Goal: Complete application form

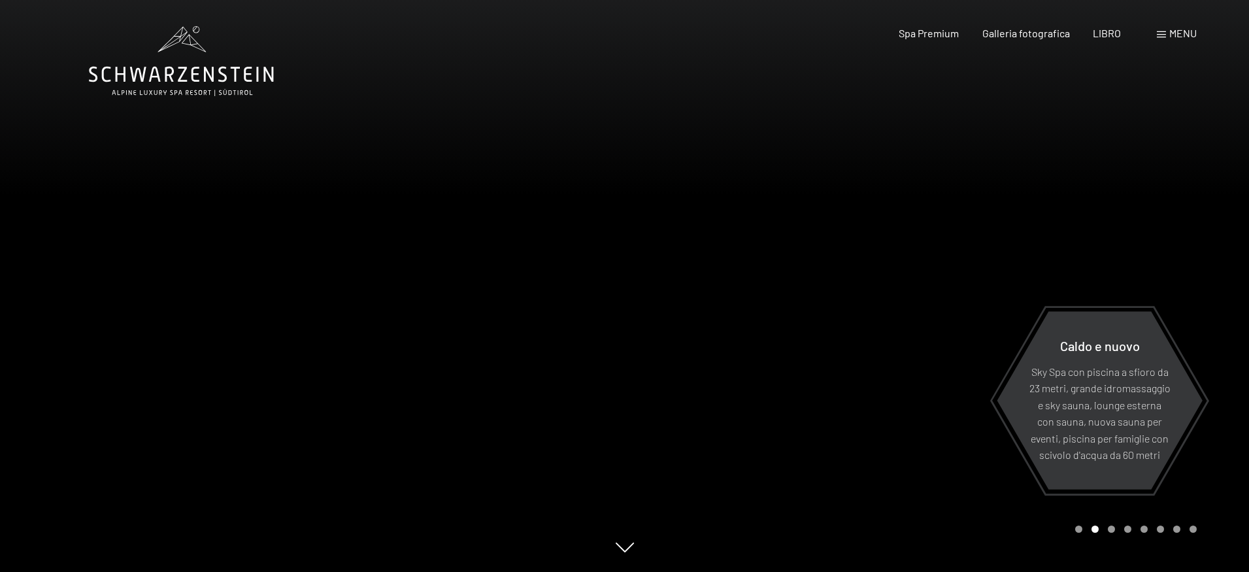
click at [1166, 35] on div "menu" at bounding box center [1177, 33] width 40 height 14
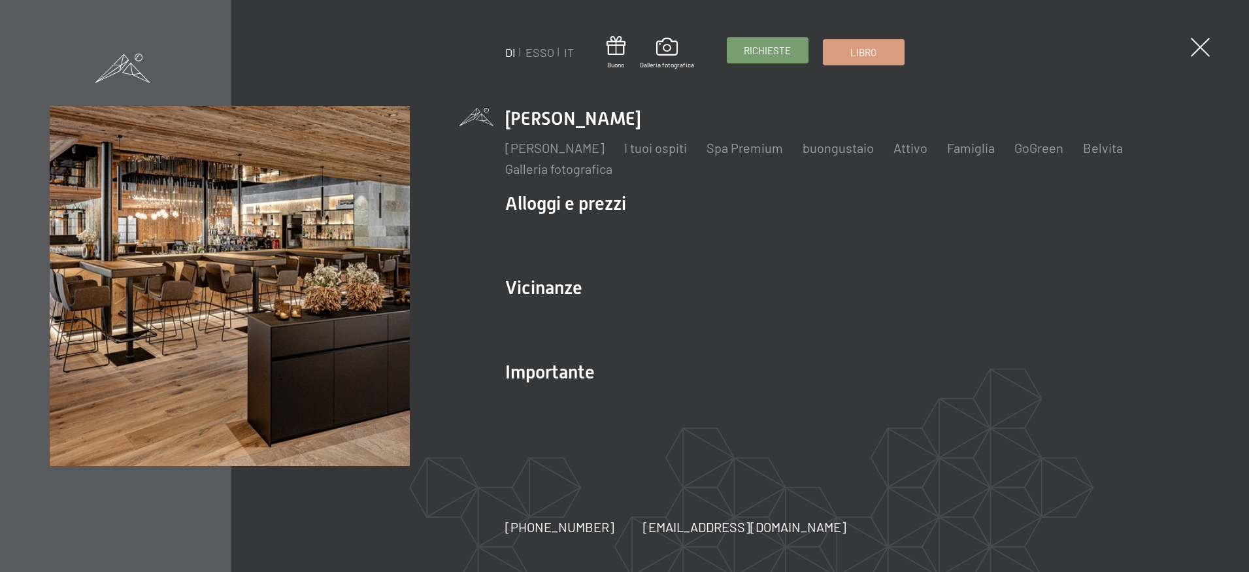
click at [751, 52] on font "Richieste" at bounding box center [767, 50] width 47 height 12
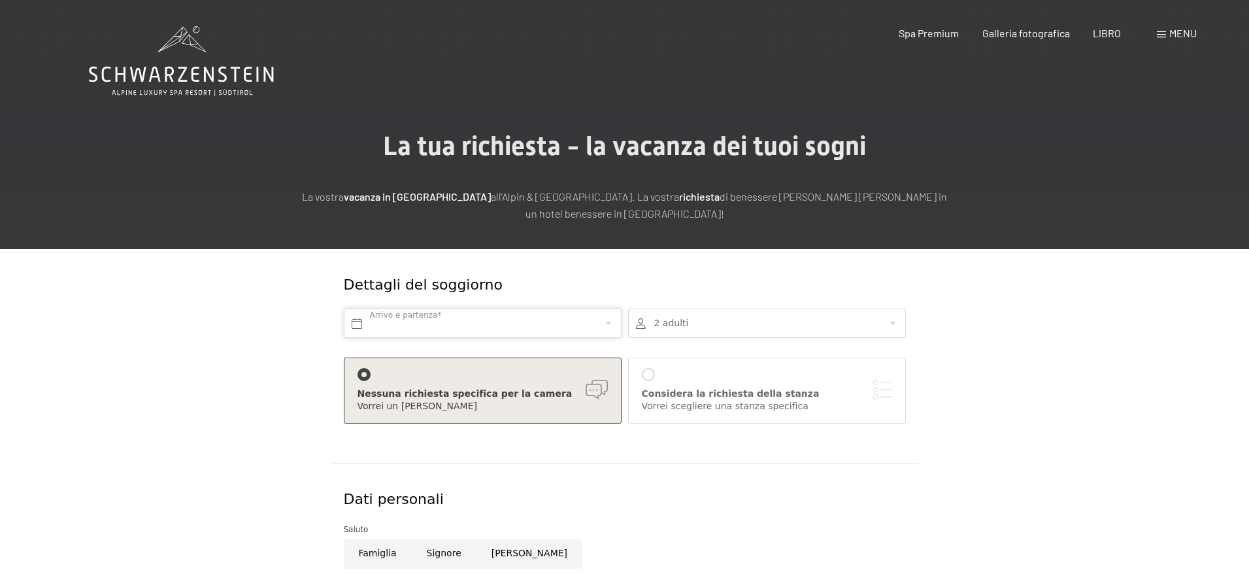
click at [361, 323] on input "text" at bounding box center [483, 322] width 278 height 29
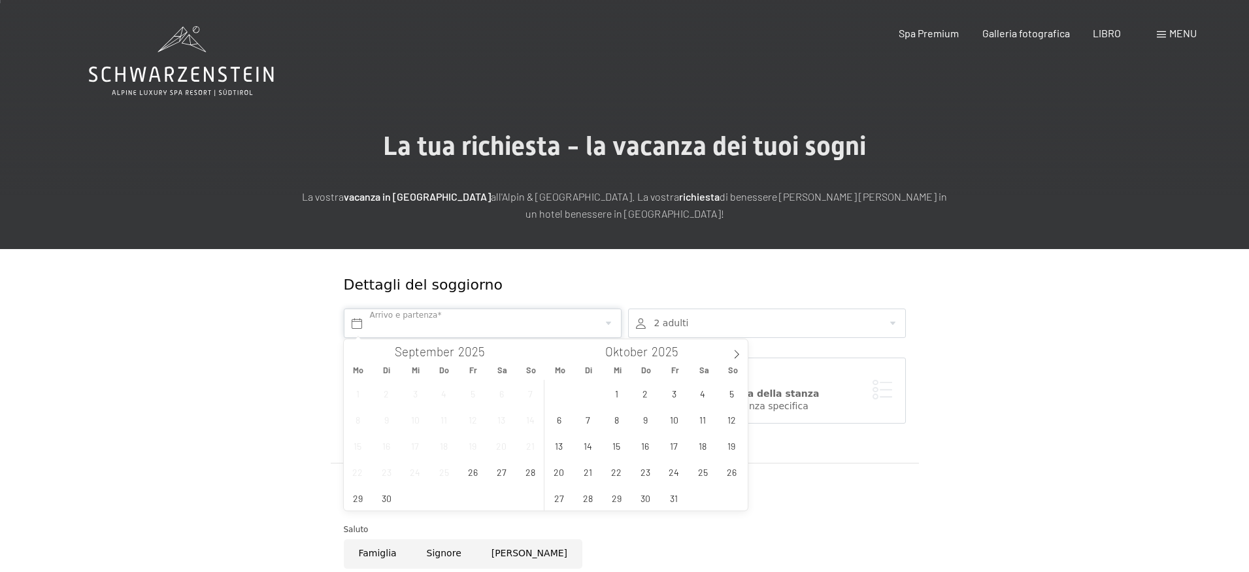
scroll to position [1, 0]
click at [738, 352] on icon at bounding box center [736, 353] width 9 height 9
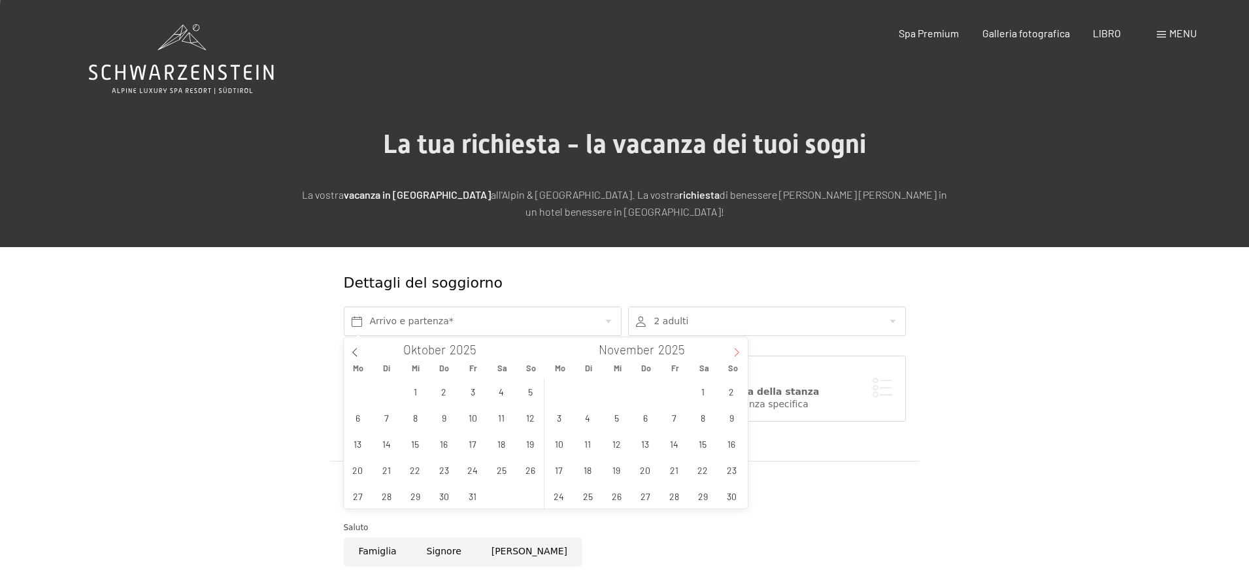
click at [738, 352] on icon at bounding box center [736, 352] width 5 height 8
click at [620, 495] on span "31" at bounding box center [616, 494] width 25 height 25
type input "Mi. [DATE]"
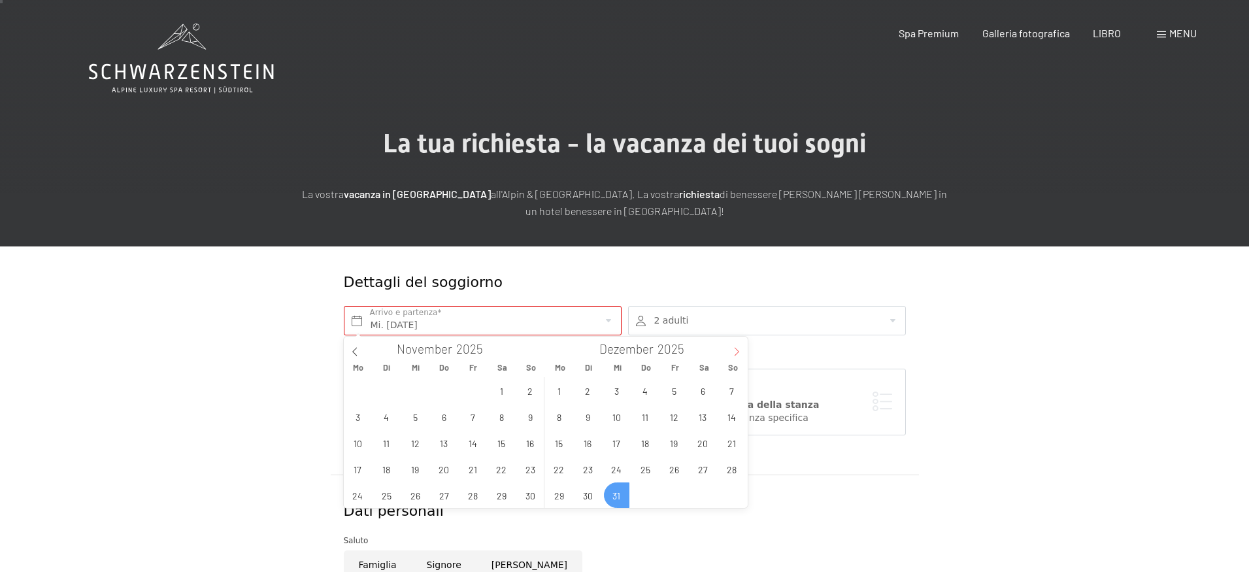
click at [737, 350] on icon at bounding box center [736, 351] width 9 height 9
type input "2026"
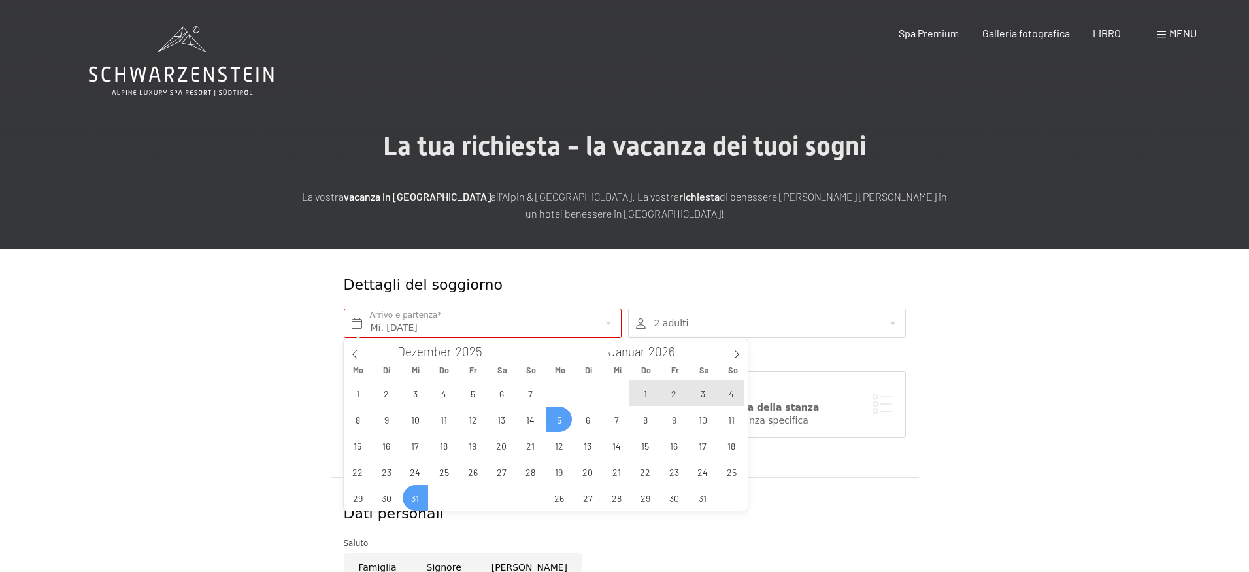
click at [564, 420] on span "5" at bounding box center [558, 418] width 25 height 25
type input "Mi. [DATE] - [DATE]"
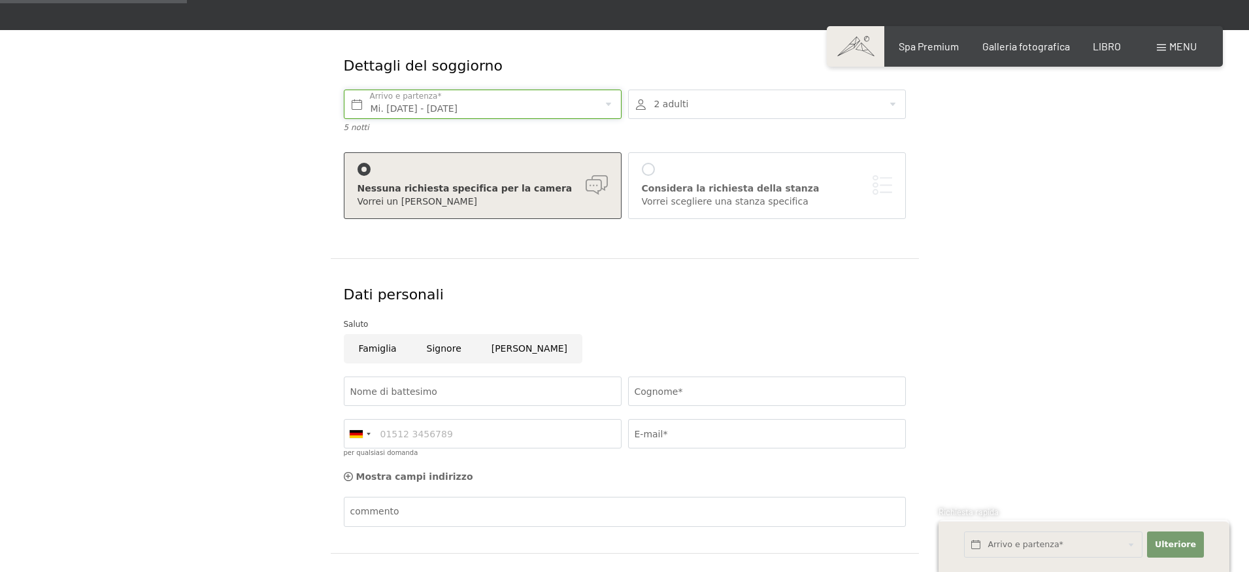
scroll to position [249, 0]
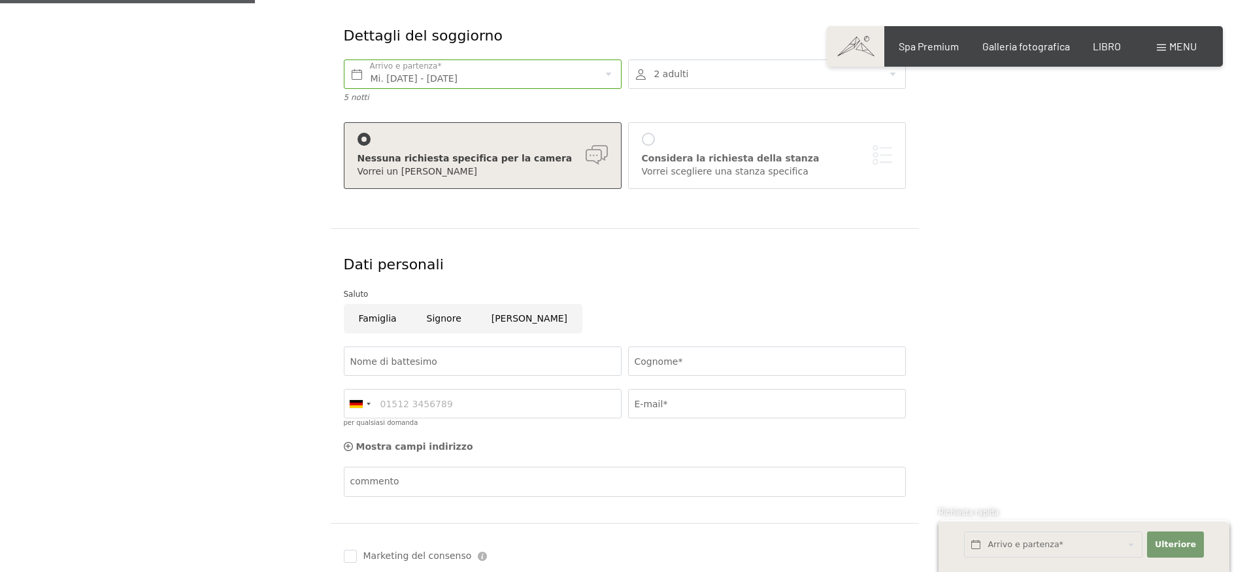
click at [448, 318] on input "Signore" at bounding box center [444, 318] width 65 height 29
radio input "true"
click at [461, 359] on input "Nome di battesimo" at bounding box center [483, 360] width 278 height 29
type input "[PERSON_NAME]"
click at [714, 362] on input "Cognome*" at bounding box center [767, 360] width 278 height 29
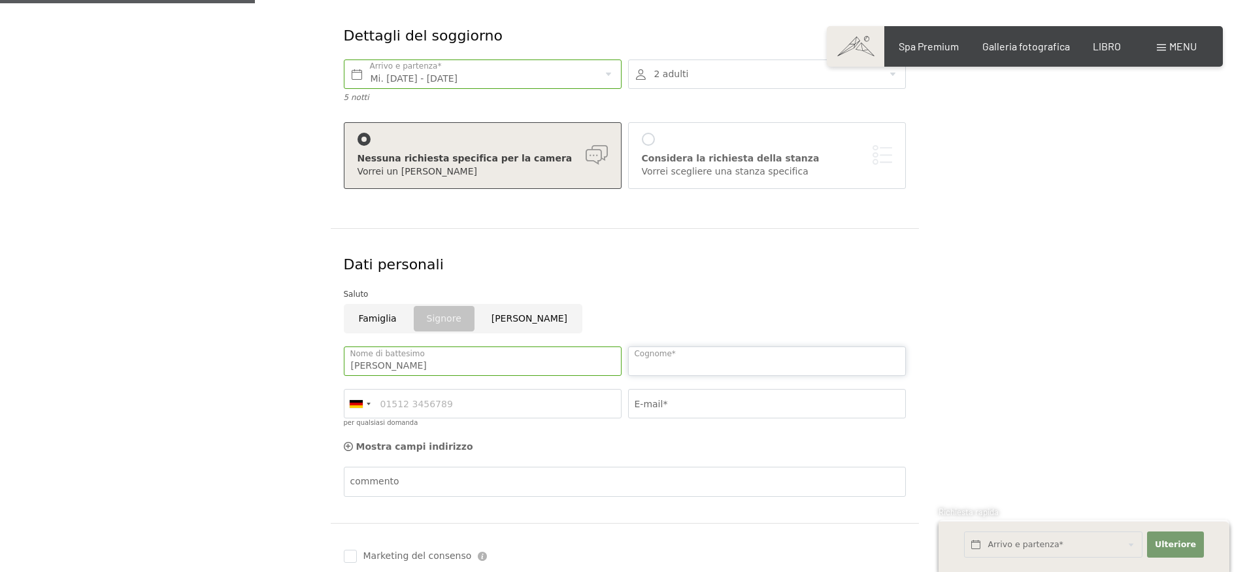
type input "[PERSON_NAME]"
click at [506, 407] on input "per qualsiasi domanda" at bounding box center [483, 403] width 278 height 29
type input "3407617861"
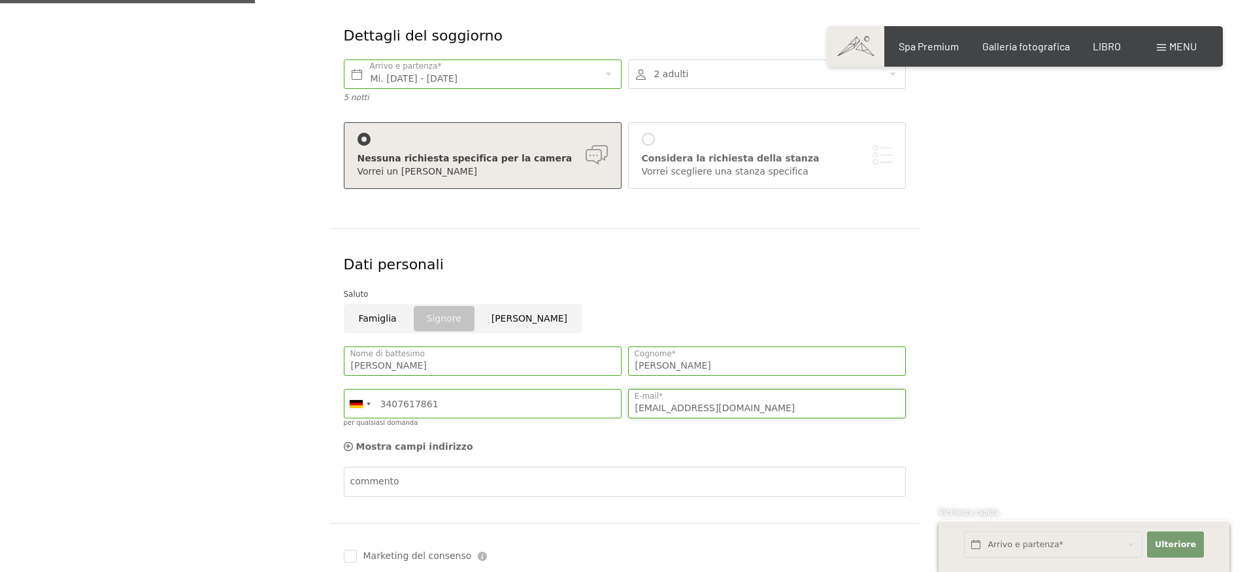
click at [750, 408] on input "[EMAIL_ADDRESS][DOMAIN_NAME]" at bounding box center [767, 403] width 278 height 29
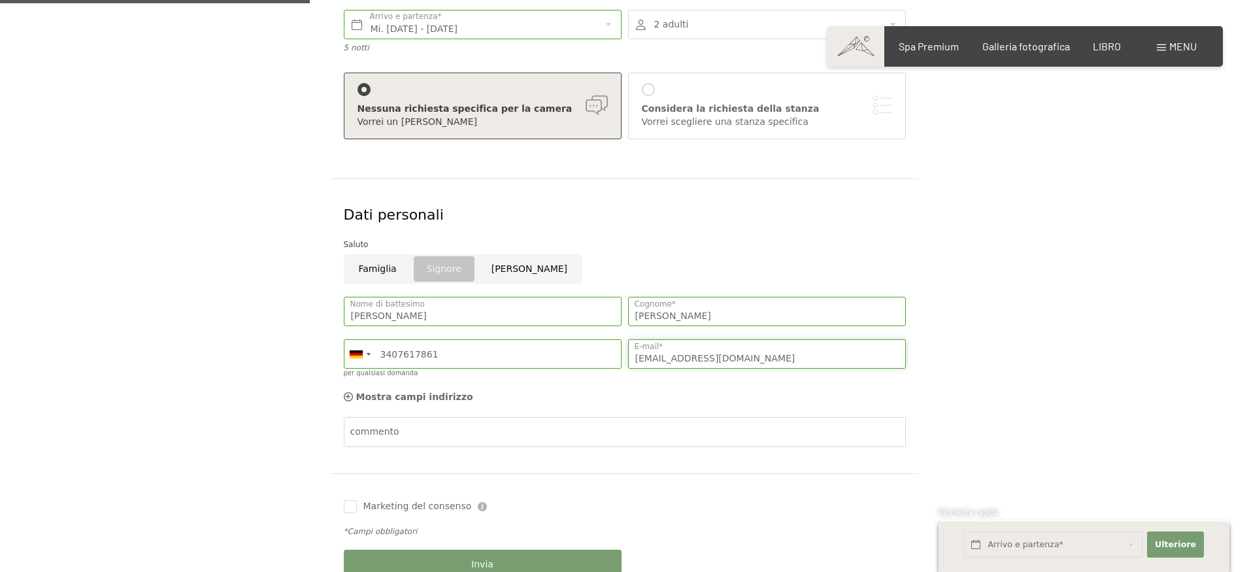
scroll to position [303, 0]
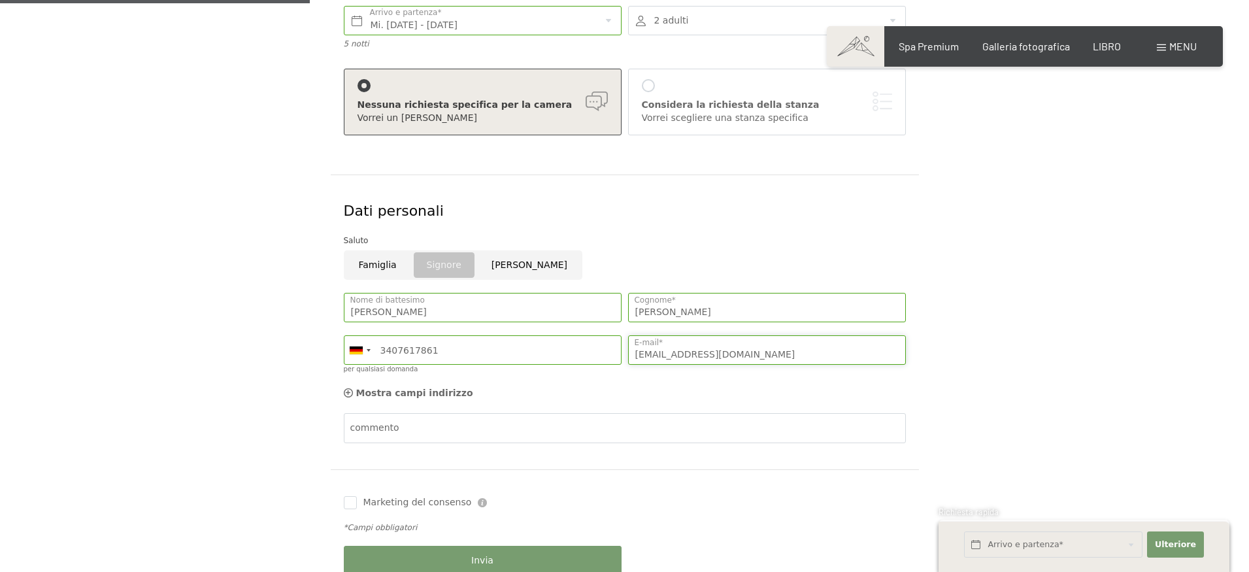
type input "[EMAIL_ADDRESS][DOMAIN_NAME]"
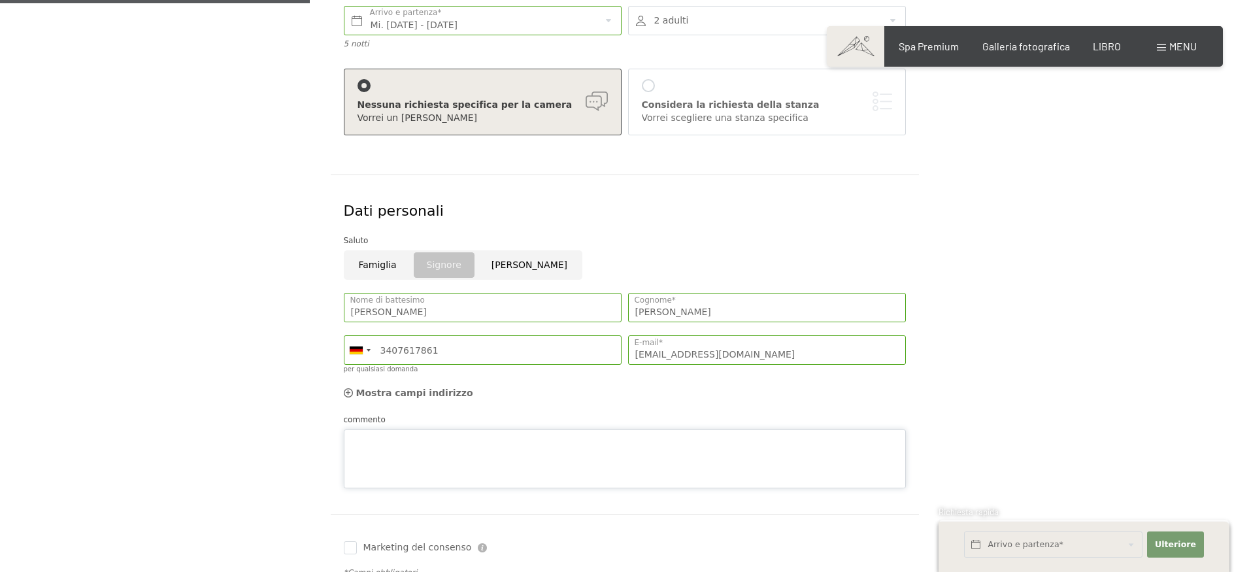
click at [440, 432] on textarea "commento" at bounding box center [625, 458] width 562 height 59
paste textarea "Richiedo gentilmente preventivo date selezionate comprensivo di prima colazione…"
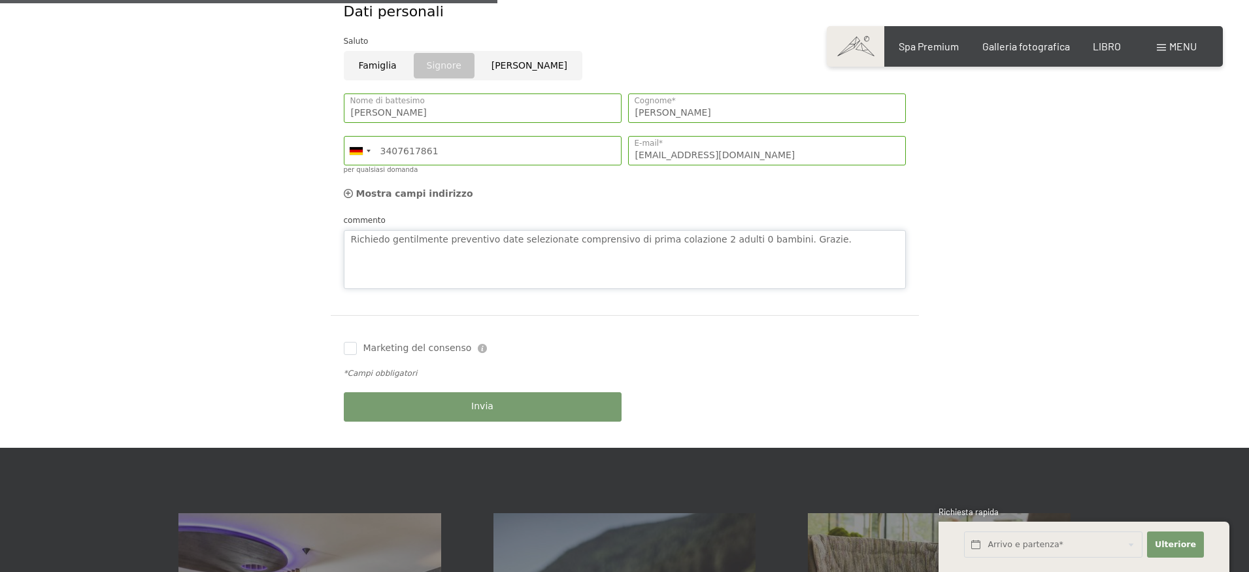
scroll to position [504, 0]
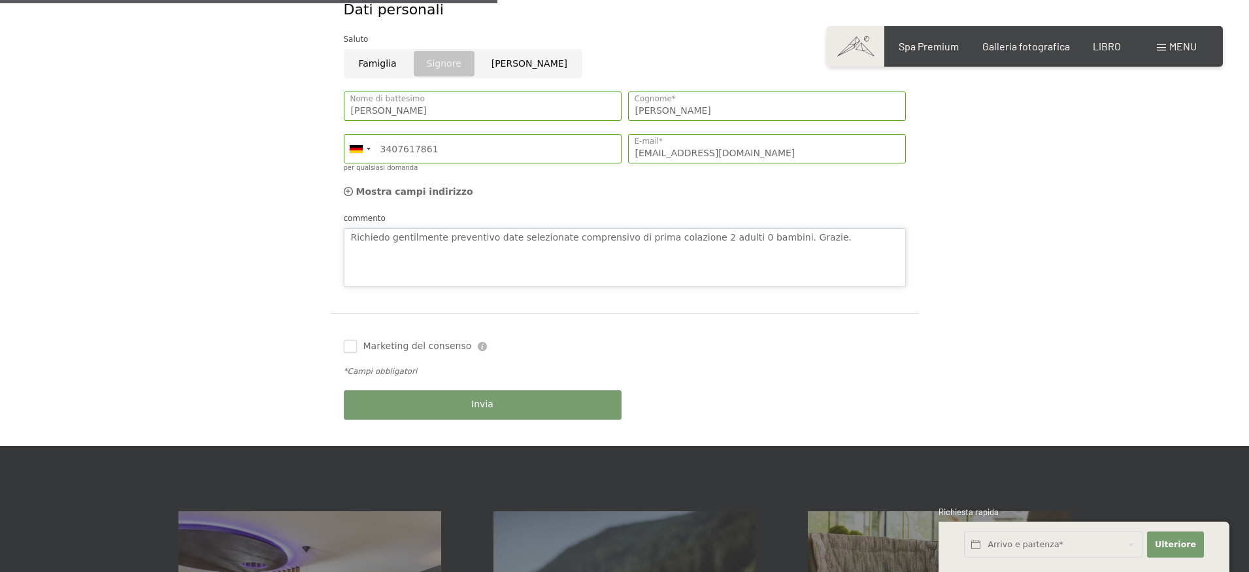
type textarea "Richiedo gentilmente preventivo date selezionate comprensivo di prima colazione…"
click at [351, 345] on input "Marketing del consenso" at bounding box center [350, 346] width 13 height 13
checkbox input "true"
click at [502, 408] on button "Invia" at bounding box center [483, 404] width 278 height 29
